Goal: Transaction & Acquisition: Purchase product/service

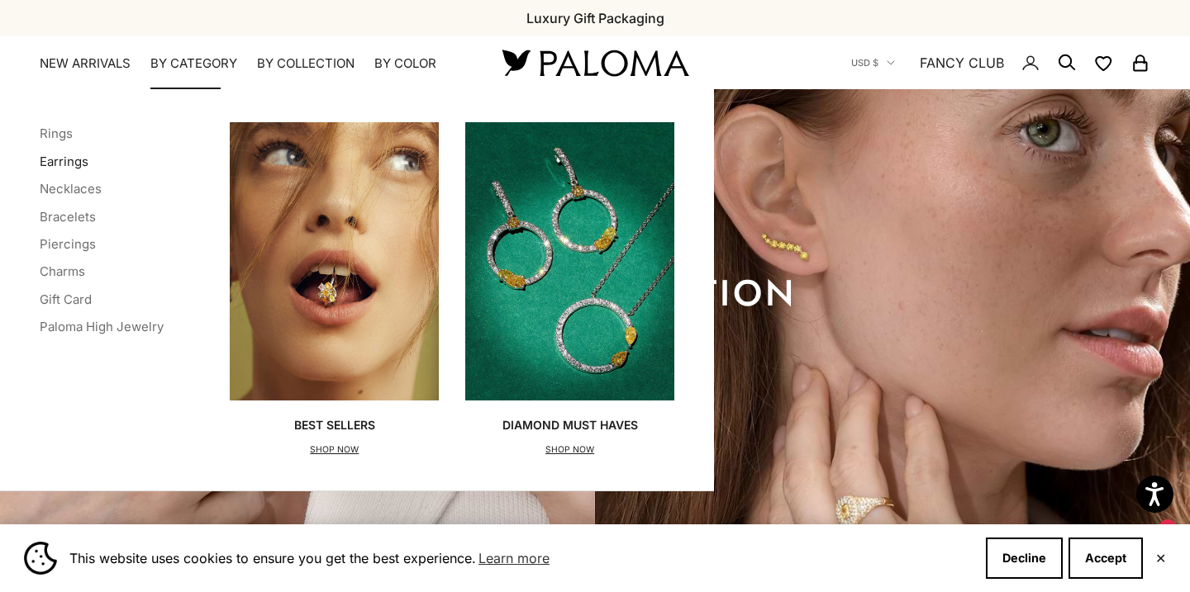
click at [83, 159] on link "Earrings" at bounding box center [64, 162] width 49 height 16
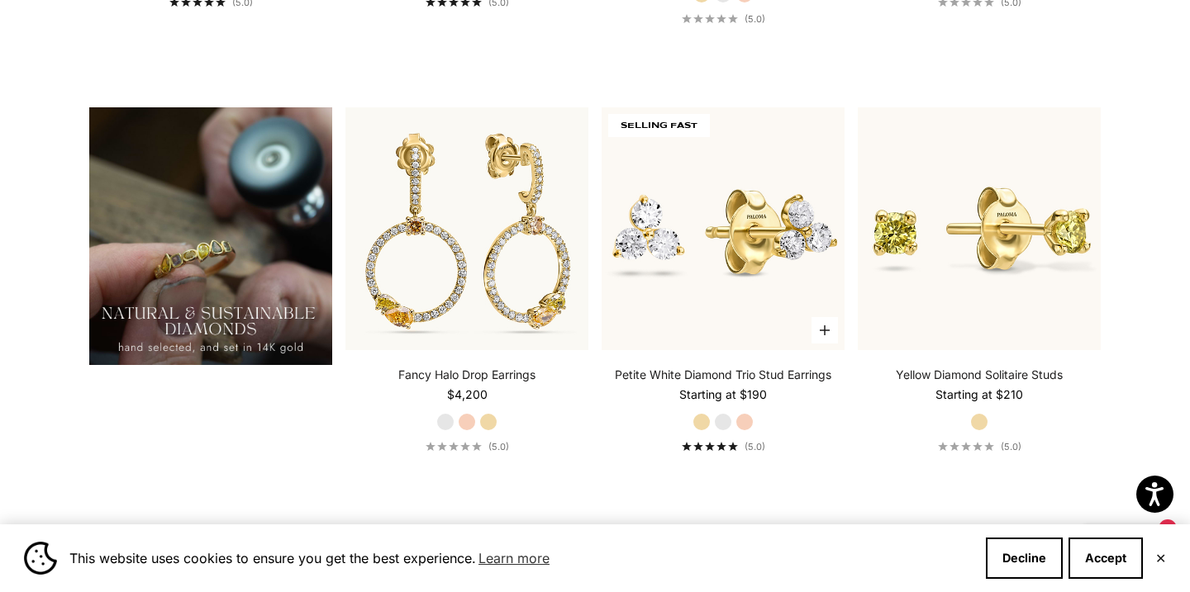
scroll to position [1261, 0]
click at [740, 420] on label "Rose Gold" at bounding box center [744, 421] width 18 height 18
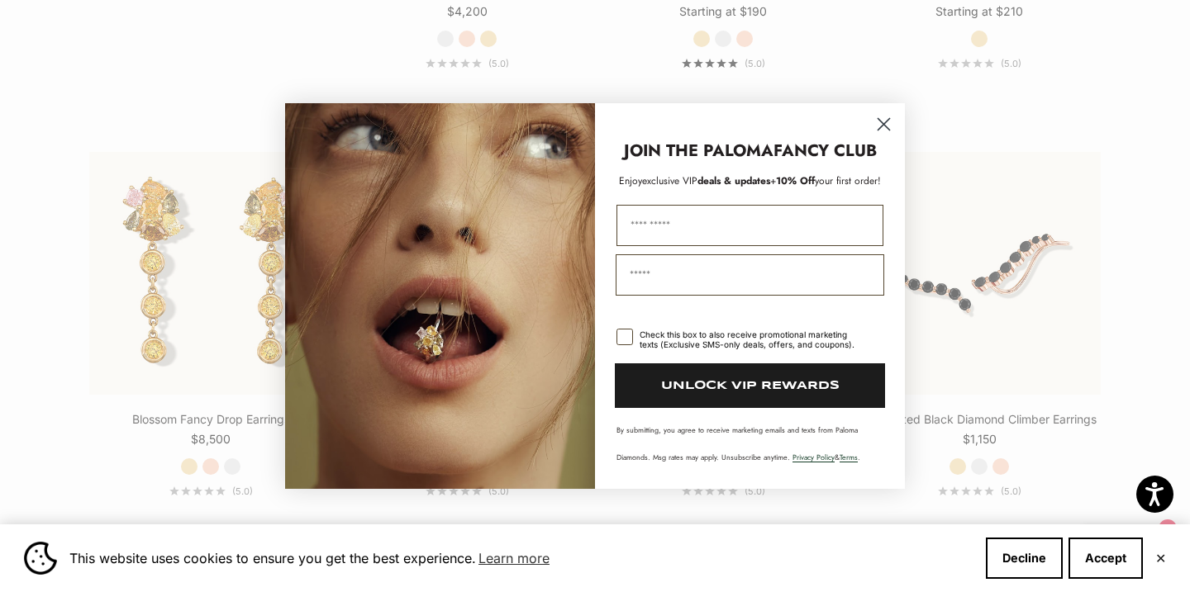
scroll to position [1645, 0]
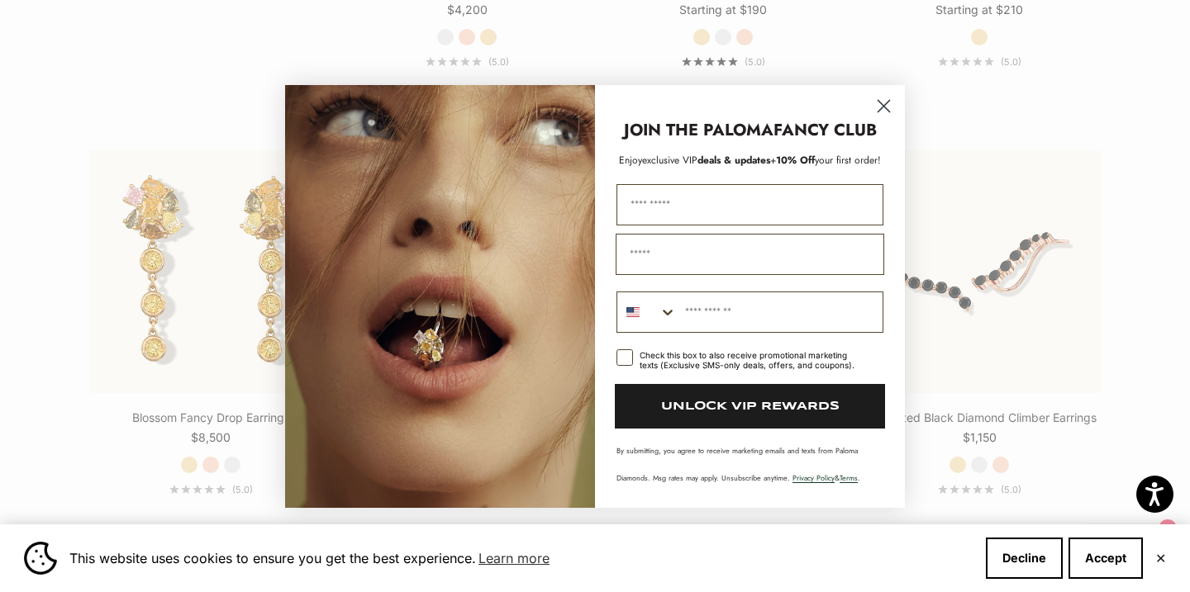
click at [889, 99] on circle "Close dialog" at bounding box center [883, 105] width 27 height 27
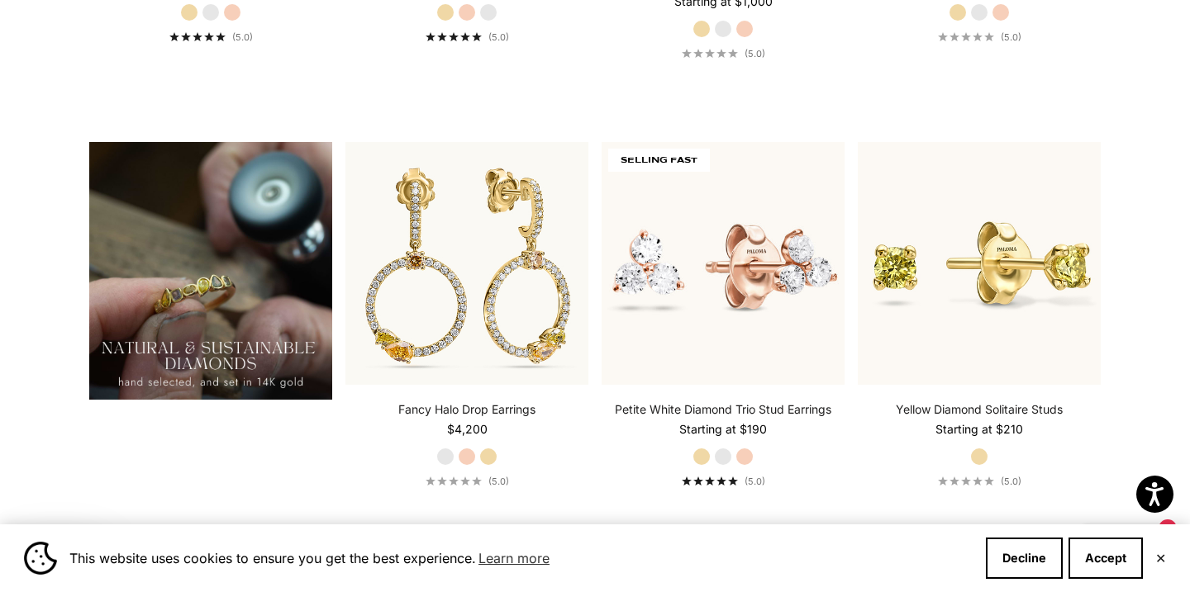
scroll to position [1185, 0]
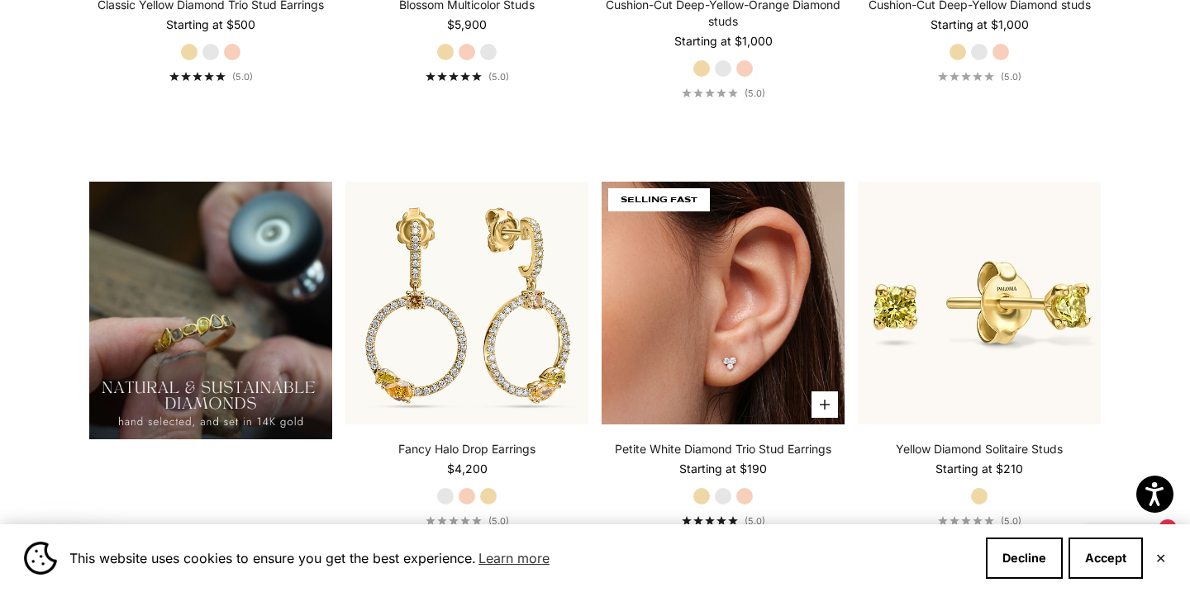
click at [665, 301] on img at bounding box center [722, 303] width 243 height 243
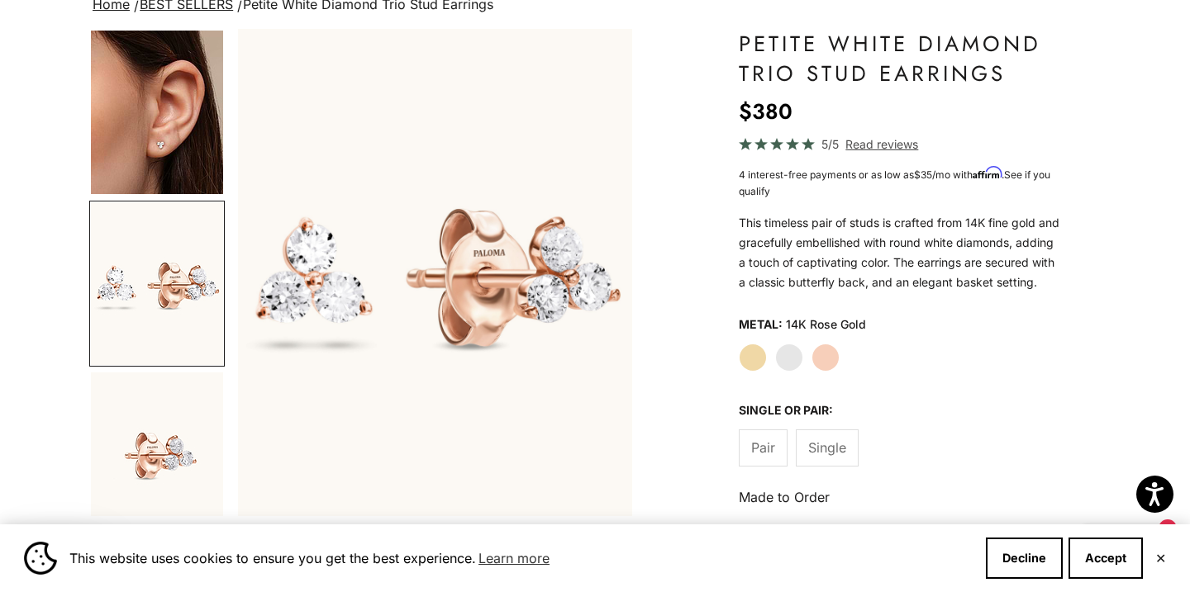
scroll to position [140, 0]
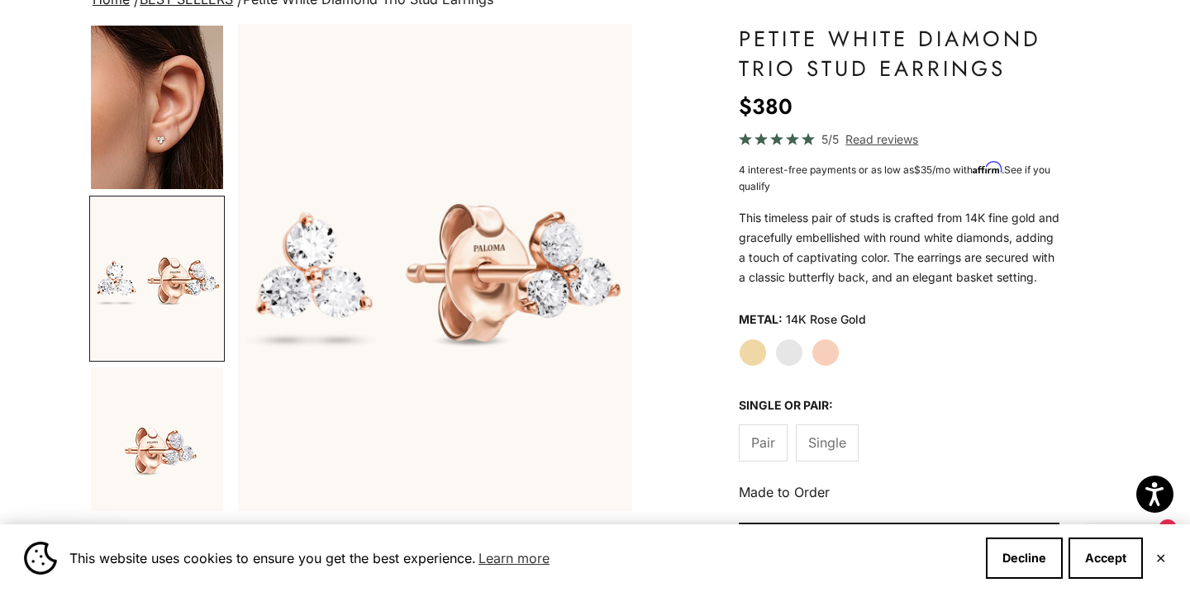
click at [772, 462] on label "Pair" at bounding box center [762, 443] width 49 height 37
click at [837, 453] on span "Single" at bounding box center [827, 442] width 38 height 21
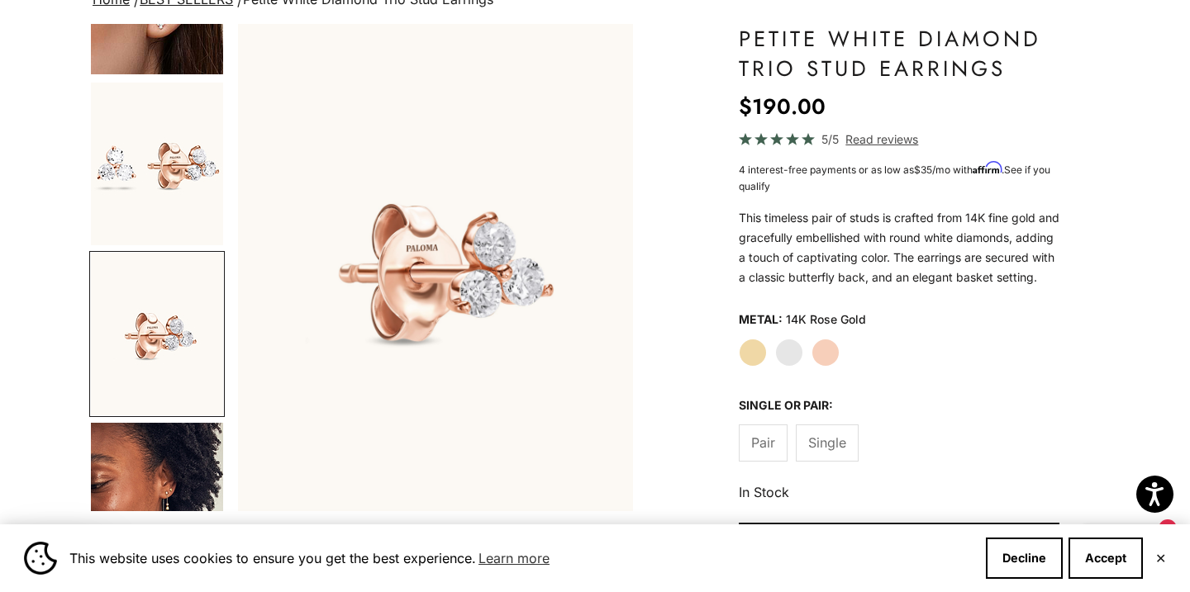
scroll to position [179, 0]
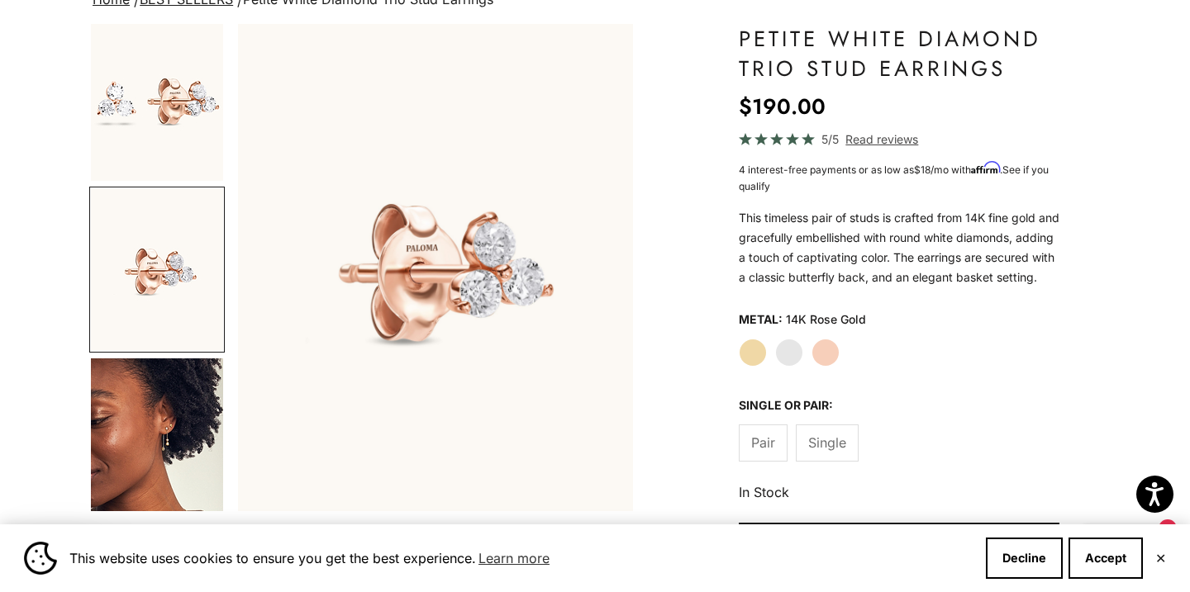
click at [751, 453] on span "Pair" at bounding box center [763, 442] width 24 height 21
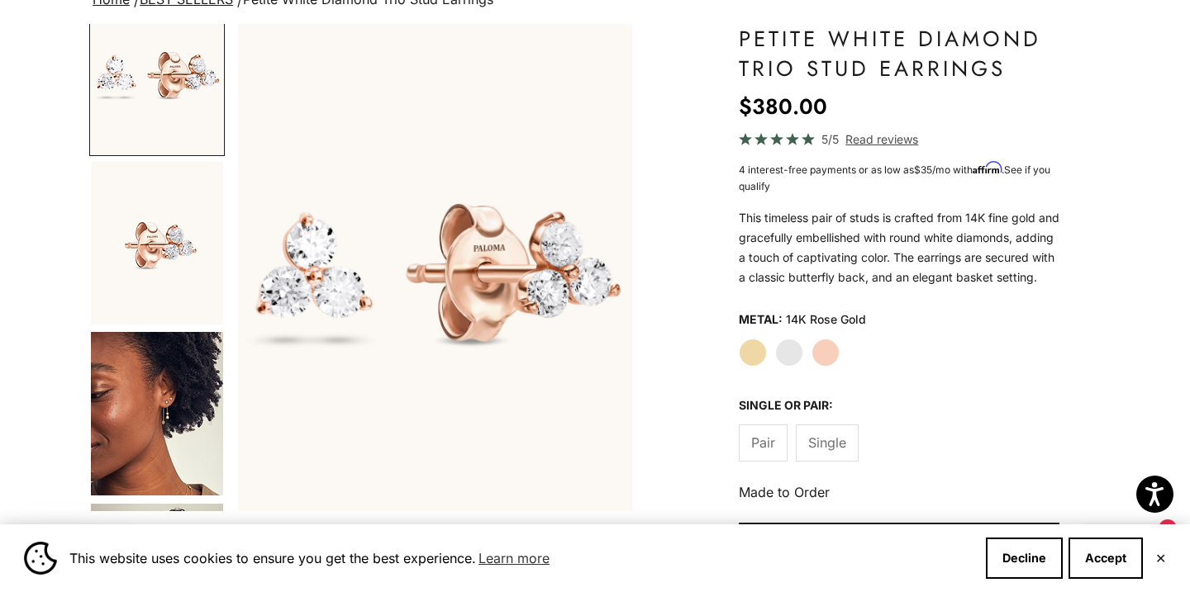
scroll to position [207, 0]
click at [185, 417] on img "Go to item 8" at bounding box center [157, 413] width 132 height 164
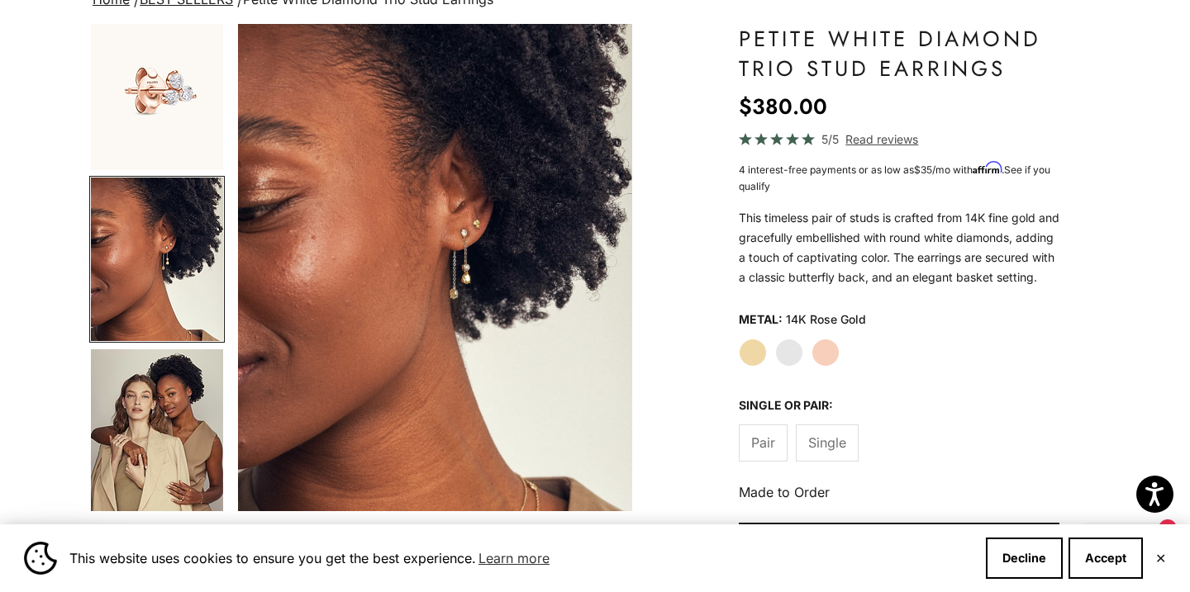
scroll to position [367, 0]
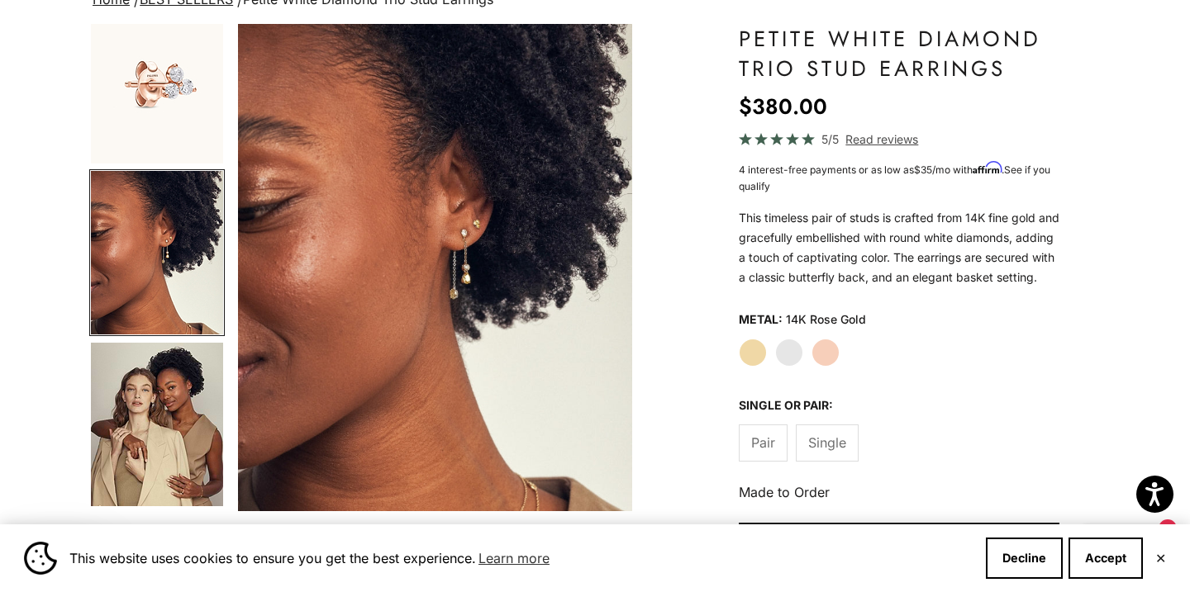
click at [190, 407] on img "Go to item 9" at bounding box center [157, 425] width 132 height 164
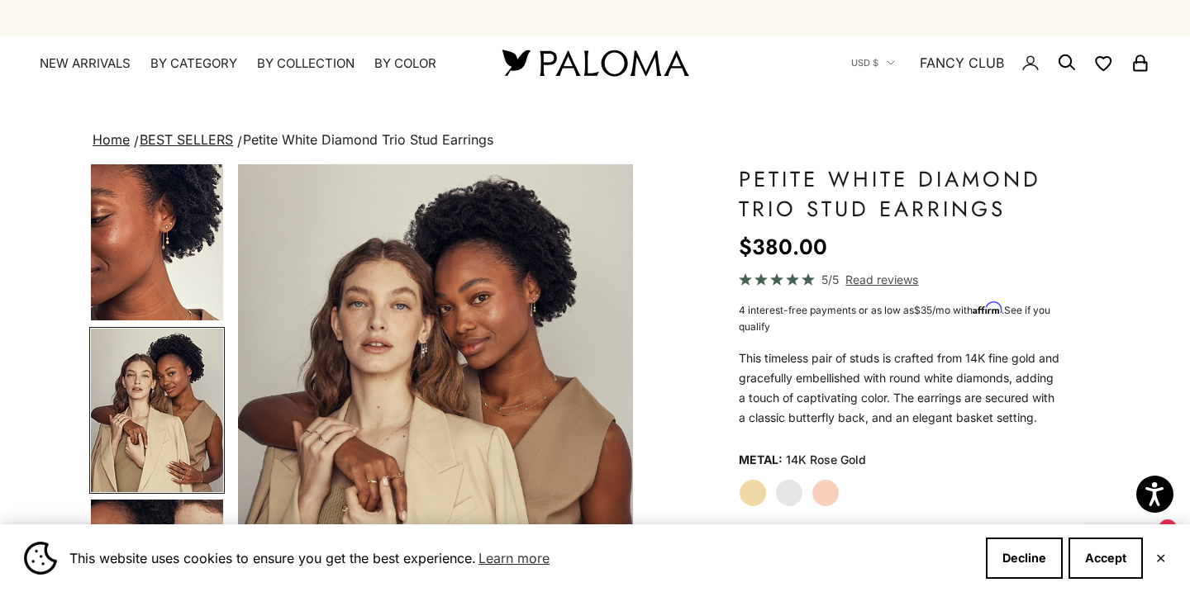
scroll to position [0, 0]
click at [534, 63] on img at bounding box center [595, 62] width 198 height 35
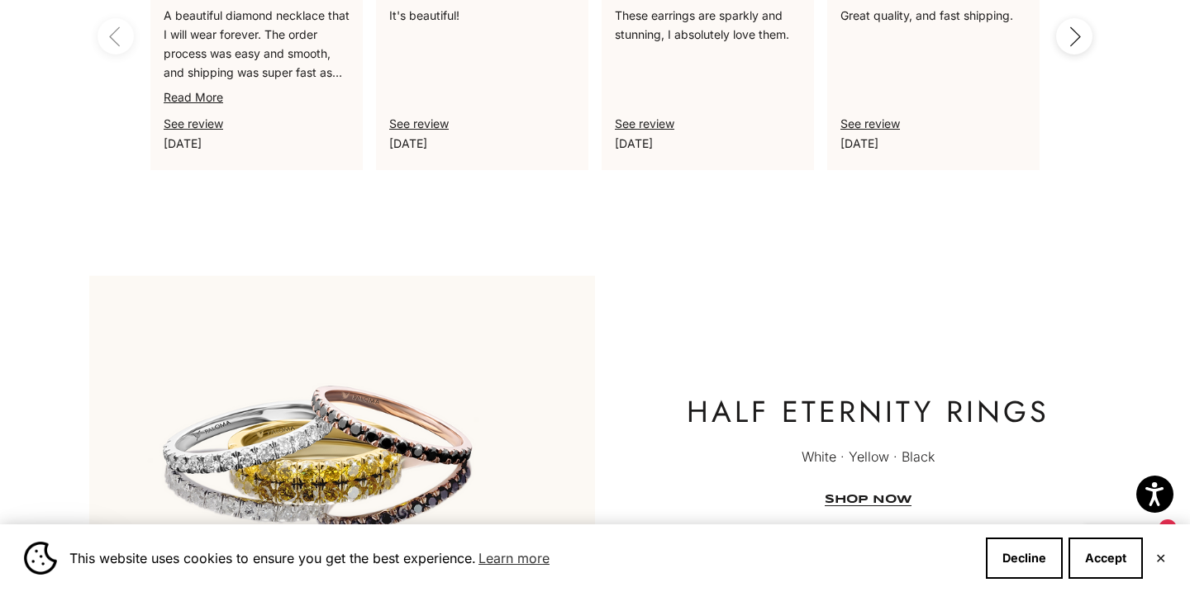
scroll to position [3390, 0]
